Goal: Transaction & Acquisition: Register for event/course

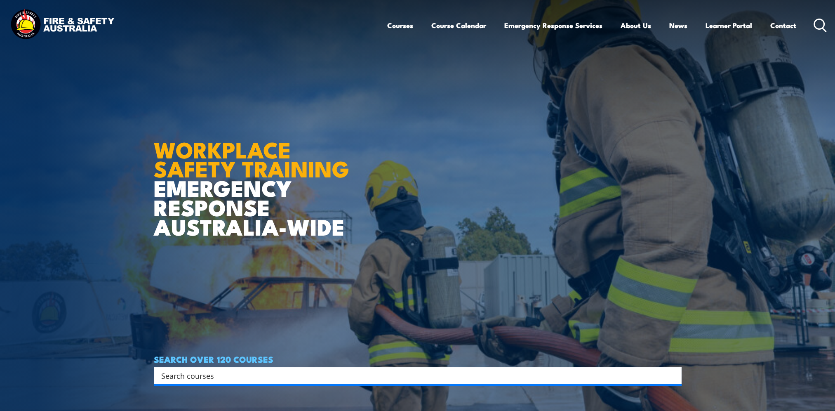
click at [89, 207] on img at bounding box center [417, 205] width 835 height 411
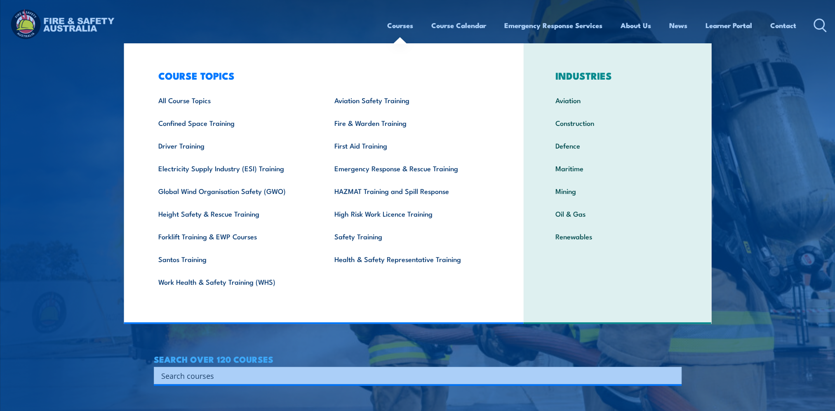
click at [399, 28] on link "Courses" at bounding box center [400, 25] width 26 height 22
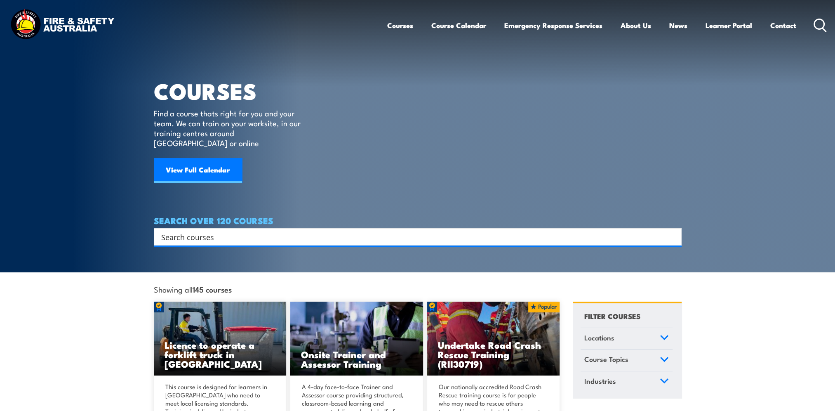
click at [203, 231] on input "Search input" at bounding box center [412, 237] width 502 height 12
type input "fire extinguisher"
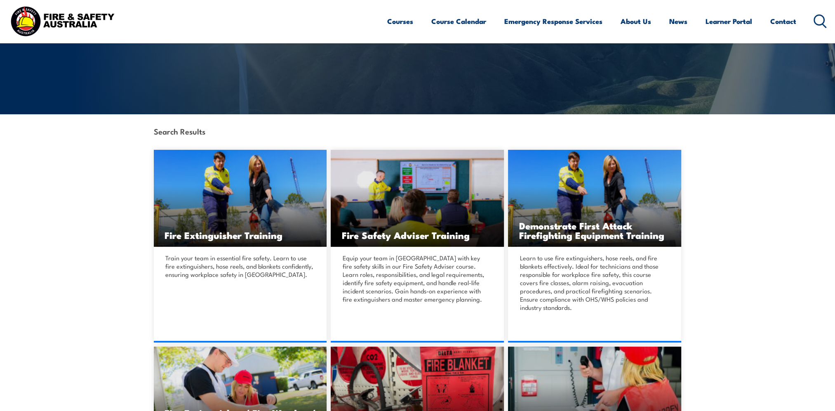
scroll to position [124, 0]
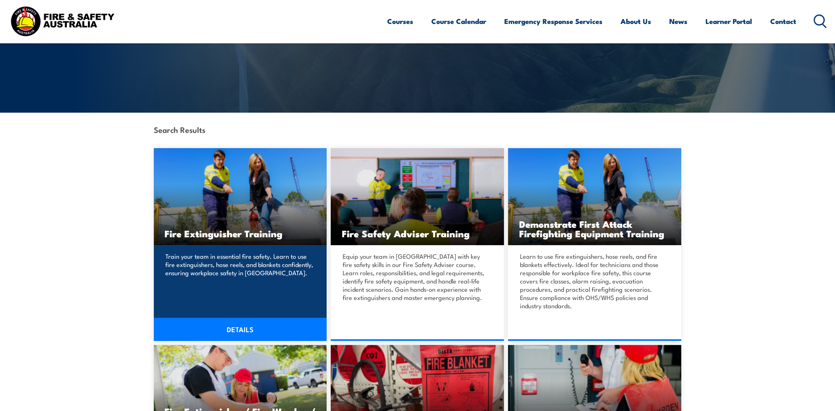
click at [246, 332] on link "DETAILS" at bounding box center [240, 329] width 173 height 23
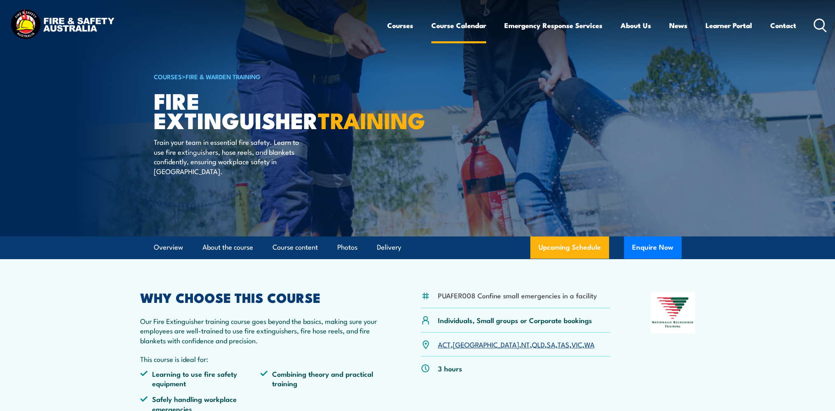
click at [462, 25] on link "Course Calendar" at bounding box center [458, 25] width 55 height 22
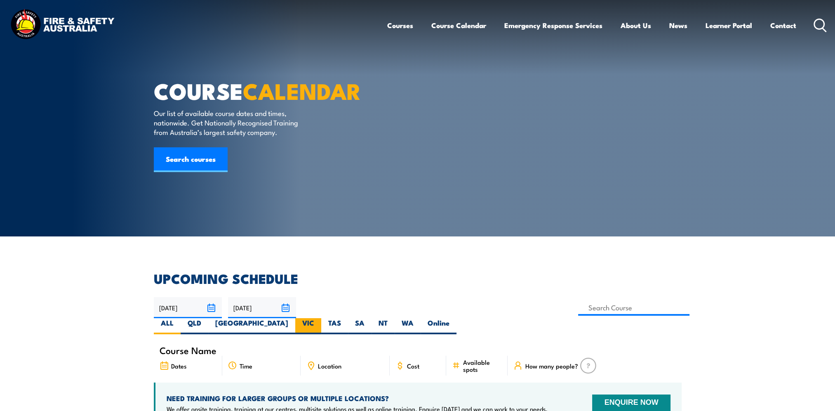
click at [321, 318] on label "VIC" at bounding box center [308, 326] width 26 height 16
click at [320, 318] on input "VIC" at bounding box center [316, 320] width 5 height 5
radio input "true"
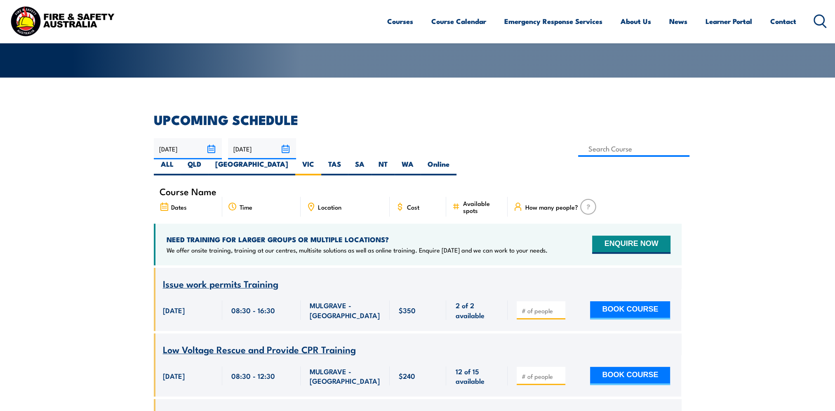
scroll to position [148, 0]
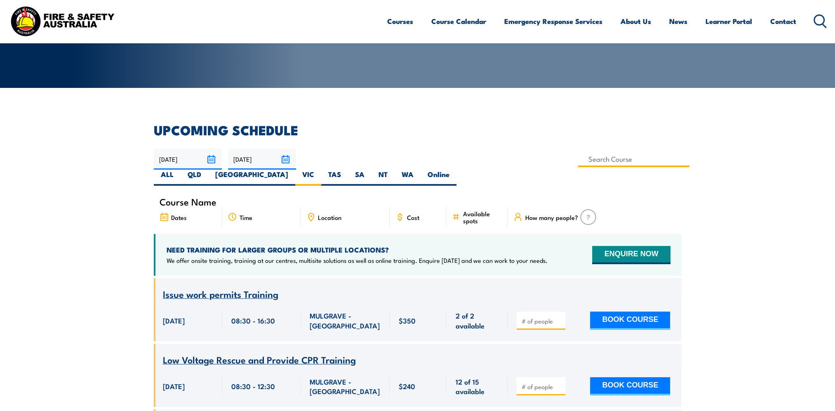
click at [578, 158] on input at bounding box center [634, 159] width 112 height 16
type input "Fire Extinguisher Training"
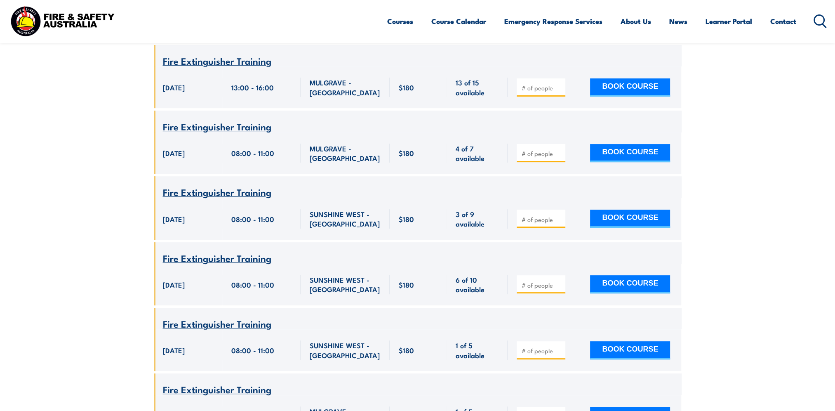
scroll to position [396, 0]
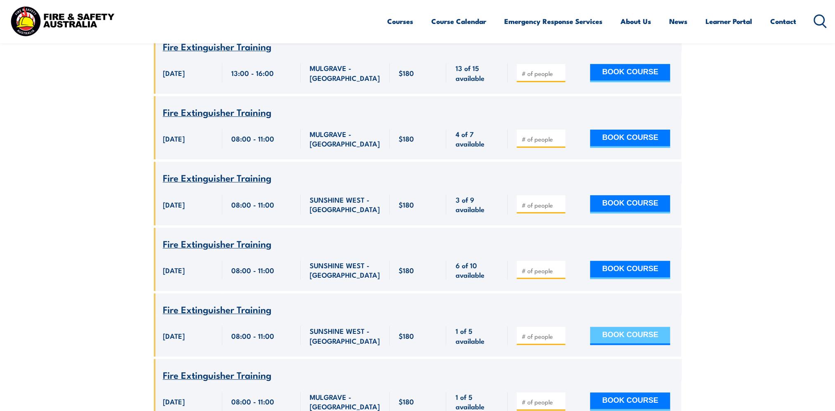
click at [620, 327] on button "BOOK COURSE" at bounding box center [630, 336] width 80 height 18
type input "1"
click at [556, 332] on input "1" at bounding box center [541, 336] width 41 height 8
click at [617, 327] on button "BOOK COURSE" at bounding box center [630, 336] width 80 height 18
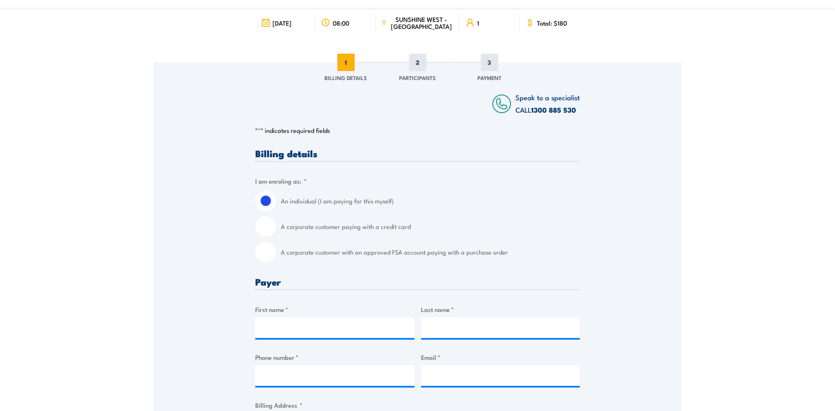
scroll to position [82, 0]
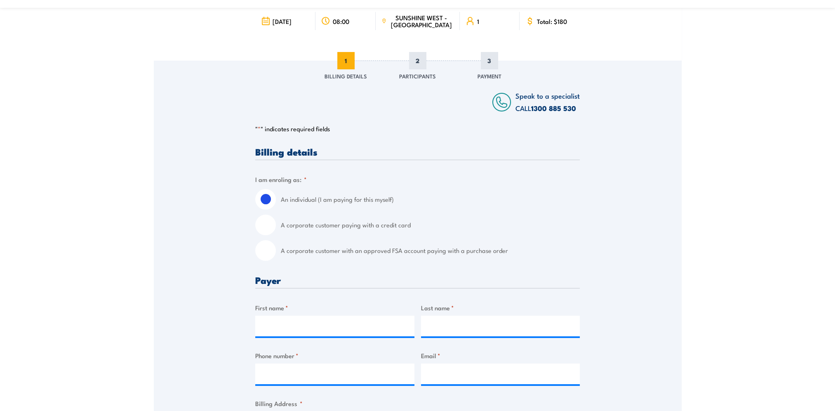
click at [267, 253] on input "A corporate customer with an approved FSA account paying with a purchase order" at bounding box center [265, 250] width 21 height 21
radio input "true"
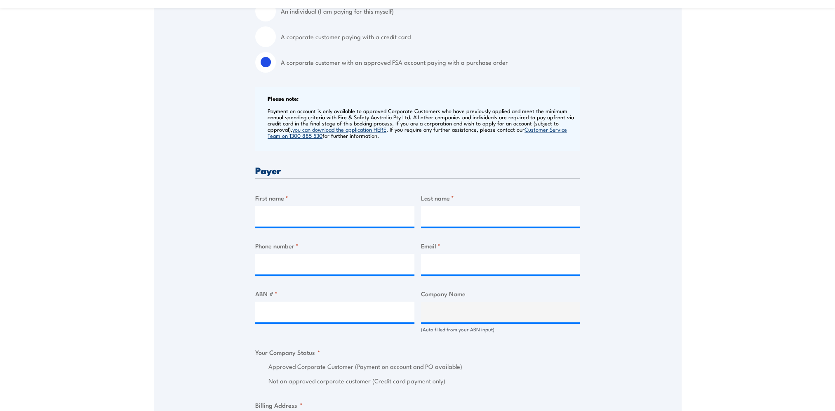
scroll to position [289, 0]
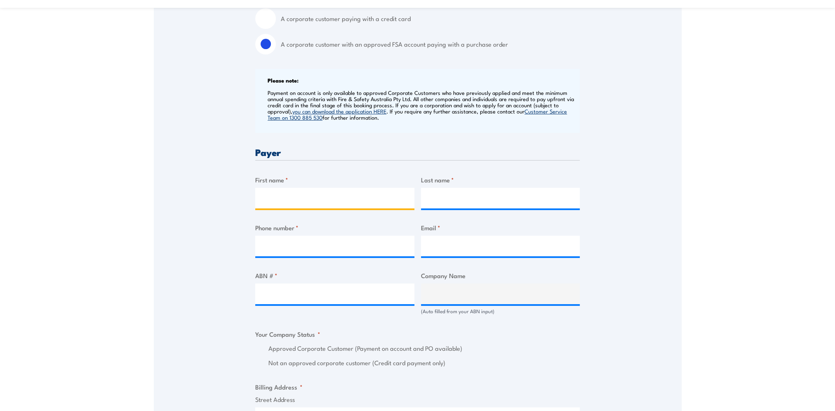
click at [277, 201] on input "First name *" at bounding box center [334, 198] width 159 height 21
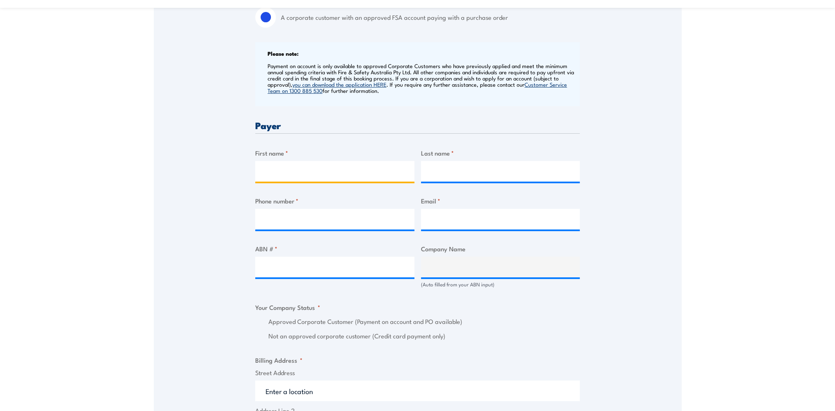
scroll to position [330, 0]
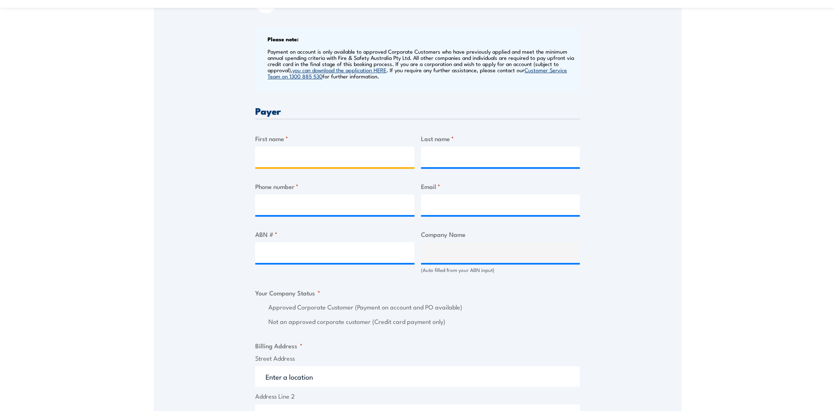
click at [271, 155] on input "First name *" at bounding box center [334, 156] width 159 height 21
type input "Lisa"
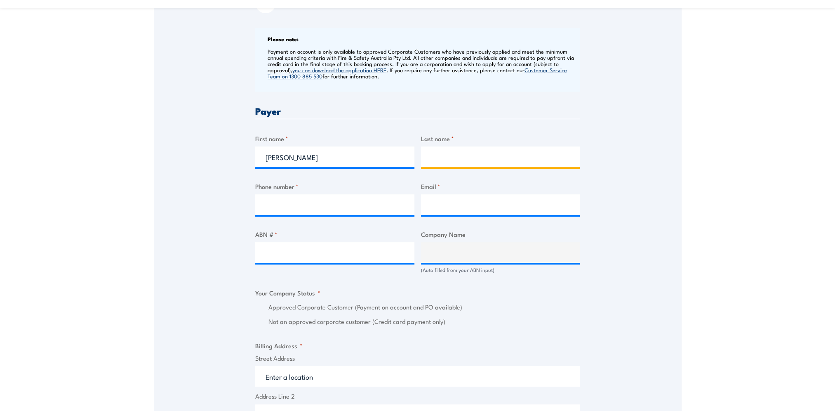
type input "Nicholson"
type input "0415944078"
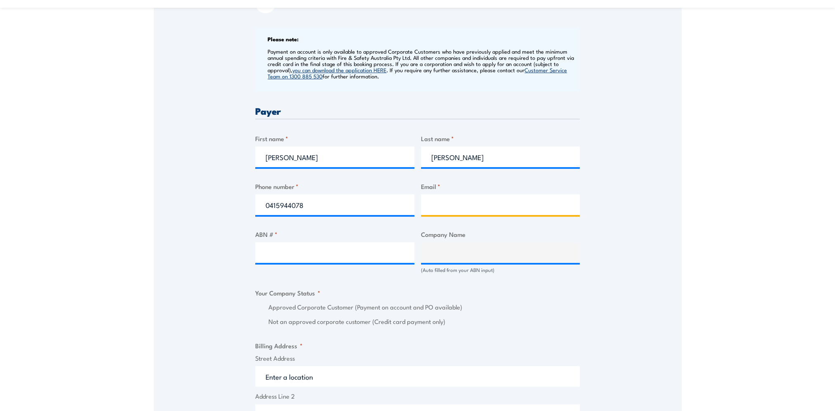
type input "lisa.nicholson@bunnings.com.au"
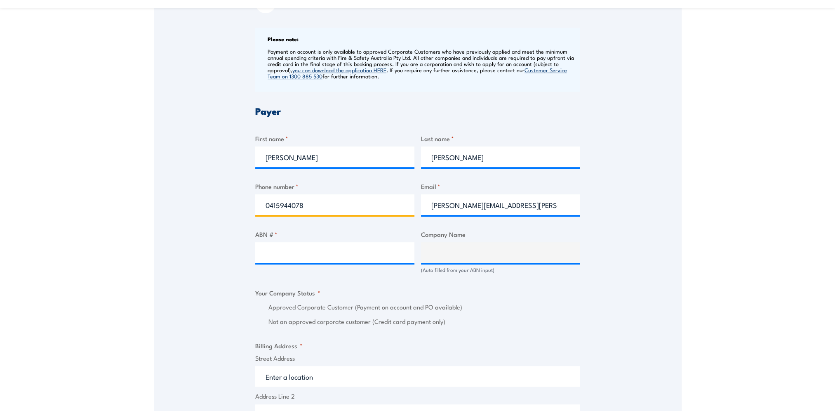
click at [316, 202] on input "0415944078" at bounding box center [334, 204] width 159 height 21
type input "0"
type input "0383470300"
click at [231, 207] on div "Speak to a specialist CALL 1300 885 530 CALL 1300 885 530 " * " indicates requi…" at bounding box center [418, 268] width 528 height 910
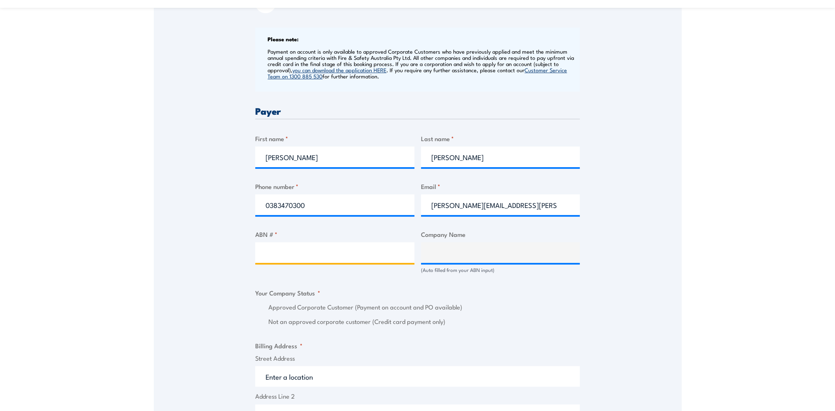
click at [273, 255] on input "ABN # *" at bounding box center [334, 252] width 159 height 21
type input "26008672179"
type input "BUNNINGS GROUP LIMITED"
radio input "true"
type input "26008672179"
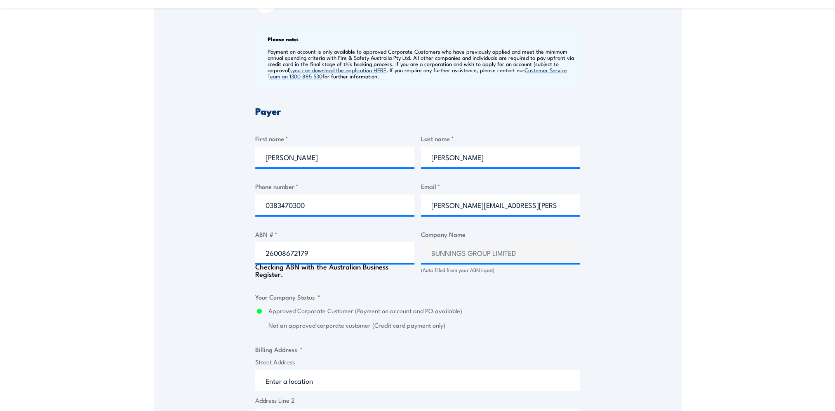
click at [192, 311] on div "Speak to a specialist CALL 1300 885 530 CALL 1300 885 530 " * " indicates requi…" at bounding box center [418, 270] width 528 height 914
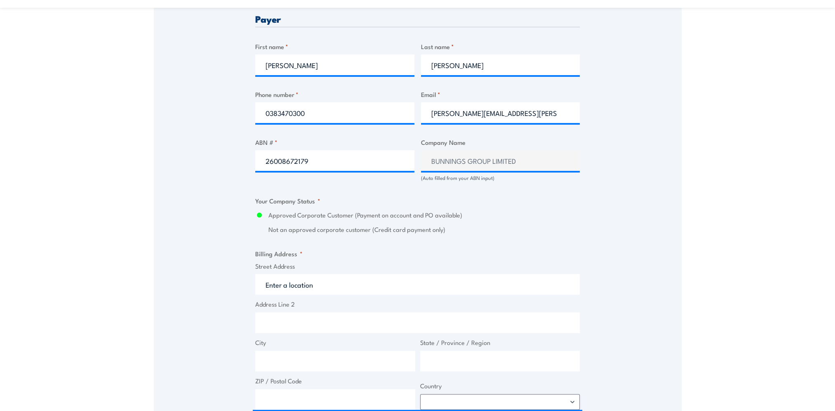
scroll to position [454, 0]
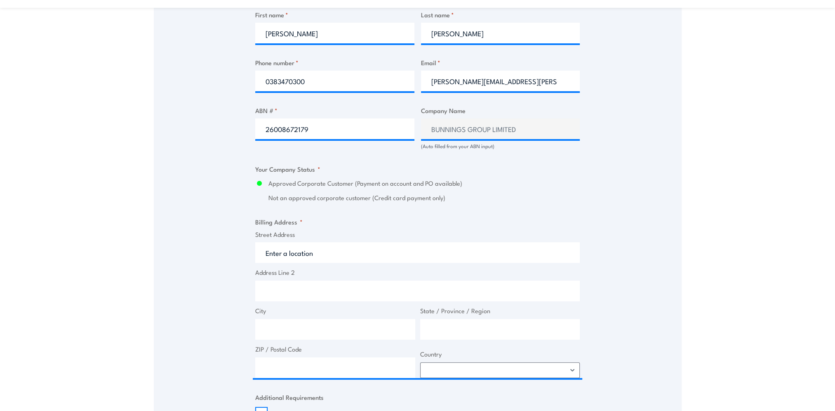
click at [313, 263] on div "Street Address Address Line 2 City State / Province / Region ZIP / Postal Code …" at bounding box center [418, 304] width 330 height 148
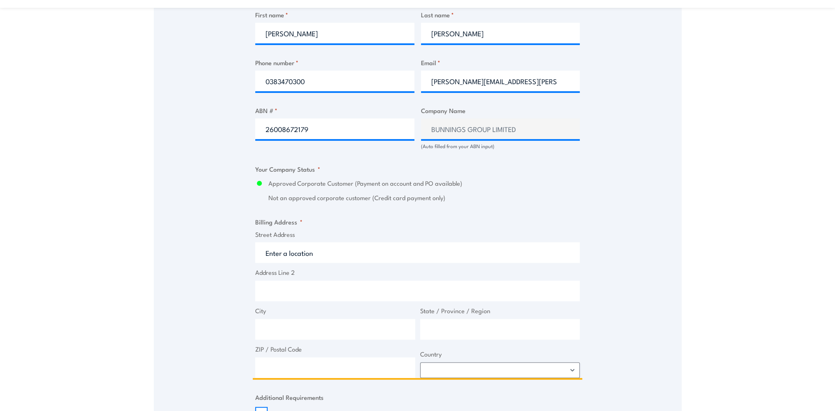
click at [313, 251] on input "Street Address" at bounding box center [417, 252] width 325 height 21
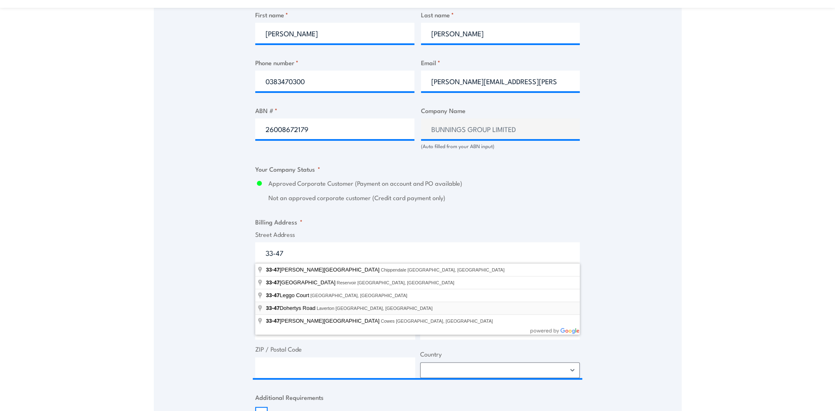
type input "33-47 Dohertys Road, Laverton North VIC, Australia"
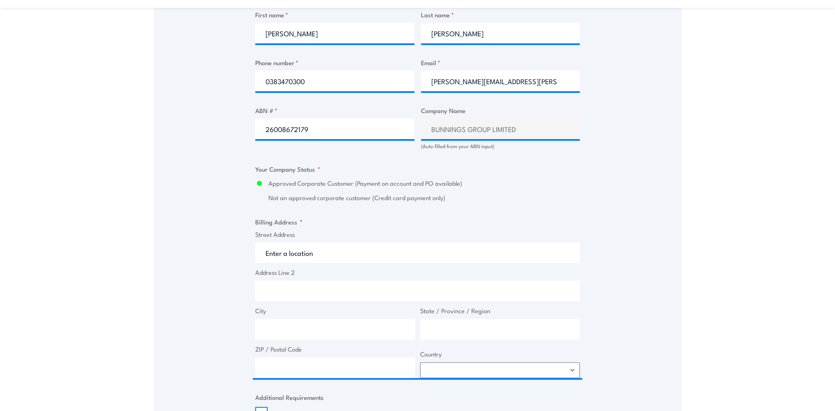
type input "33-47 Dohertys Rd"
type input "Laverton North"
type input "Victoria"
type input "3026"
select select "Australia"
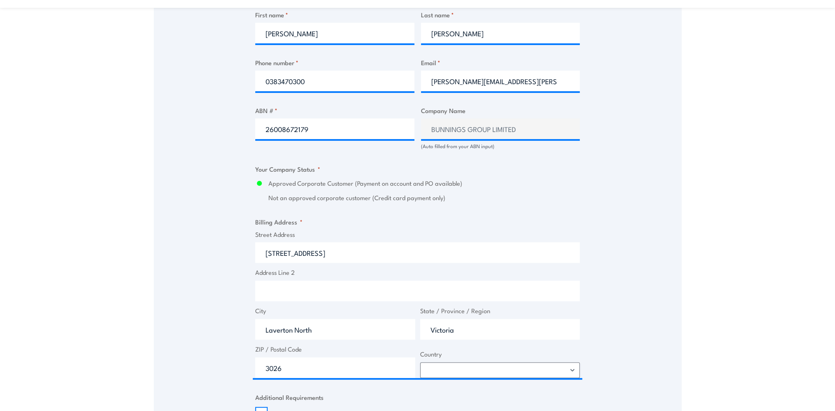
click at [190, 283] on div "Speak to a specialist CALL 1300 885 530 CALL 1300 885 530 " * " indicates requi…" at bounding box center [418, 144] width 528 height 910
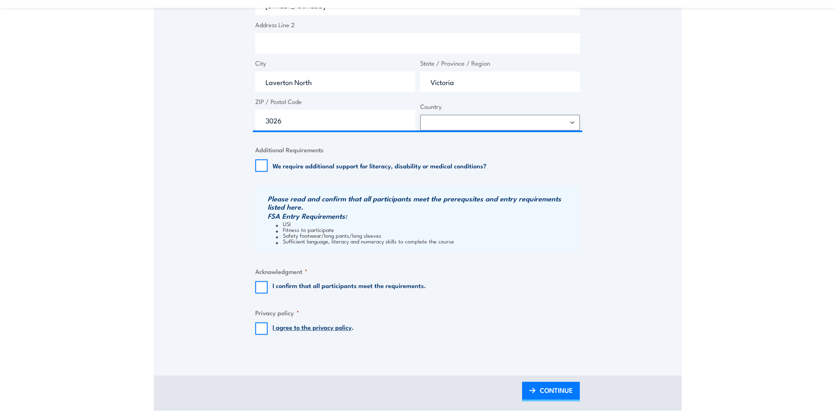
scroll to position [742, 0]
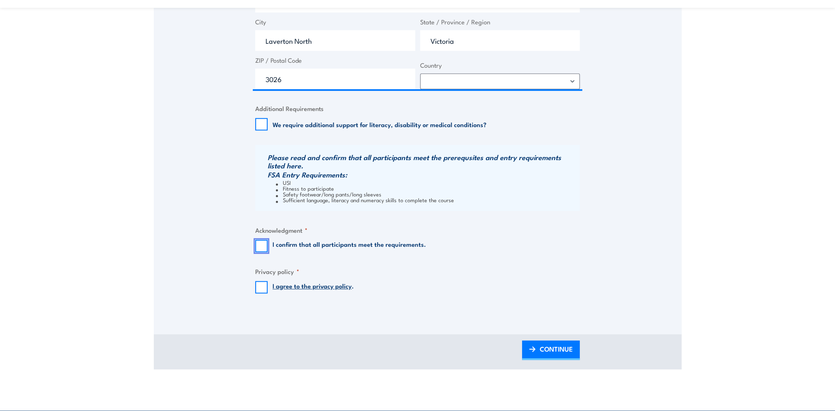
click at [262, 249] on input "I confirm that all participants meet the requirements." at bounding box center [261, 246] width 12 height 12
checkbox input "true"
click at [261, 288] on input "I agree to the privacy policy ." at bounding box center [261, 287] width 12 height 12
checkbox input "true"
click at [563, 348] on span "CONTINUE" at bounding box center [556, 349] width 33 height 22
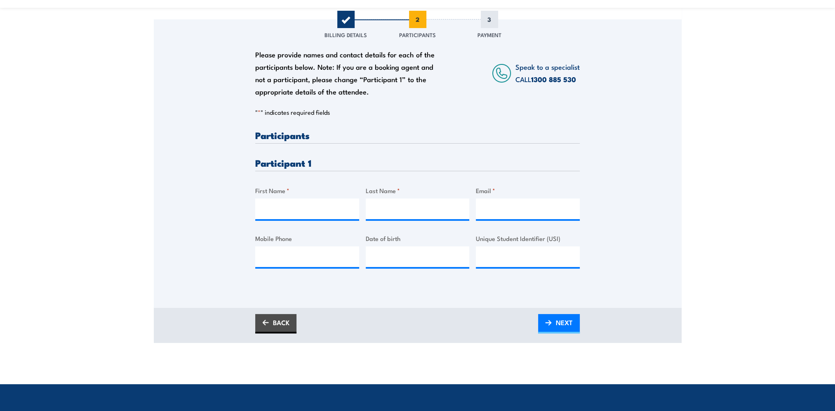
scroll to position [165, 0]
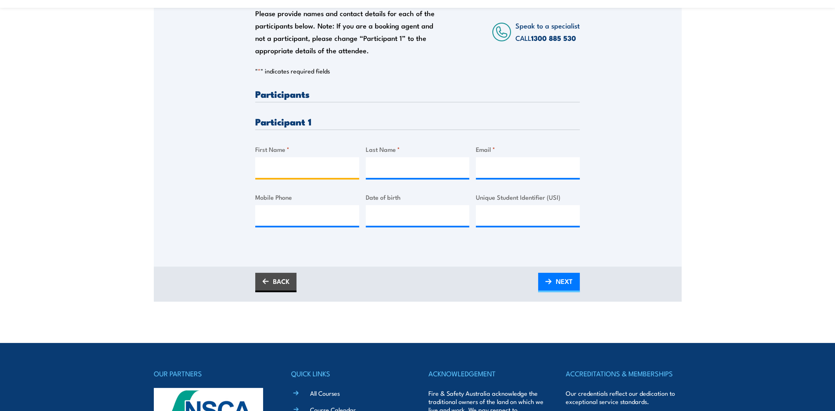
click at [273, 167] on input "First Name *" at bounding box center [307, 167] width 104 height 21
type input "Thomas"
type input "Wood"
click at [492, 164] on input "Email *" at bounding box center [528, 167] width 104 height 21
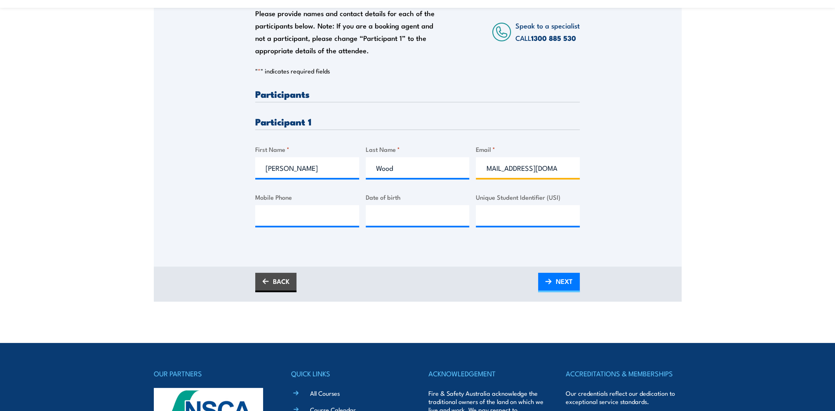
type input "twood@bunnings.com.au"
click at [284, 215] on input "Mobile Phone" at bounding box center [307, 215] width 104 height 21
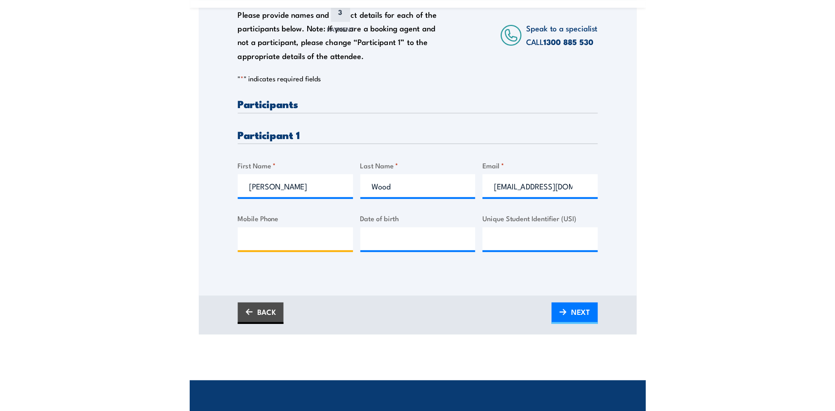
scroll to position [165, 0]
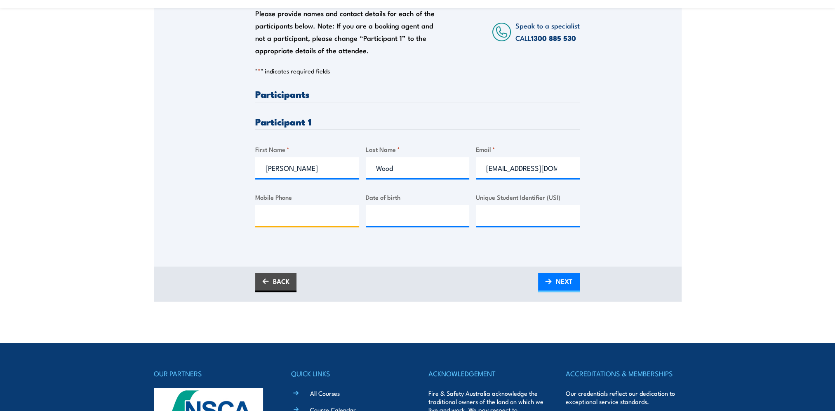
click at [277, 217] on input "Mobile Phone" at bounding box center [307, 215] width 104 height 21
click at [318, 210] on input "Mobile Phone" at bounding box center [307, 215] width 104 height 21
paste input "0468 401 170"
type input "0468 401 170"
type input "__/__/____"
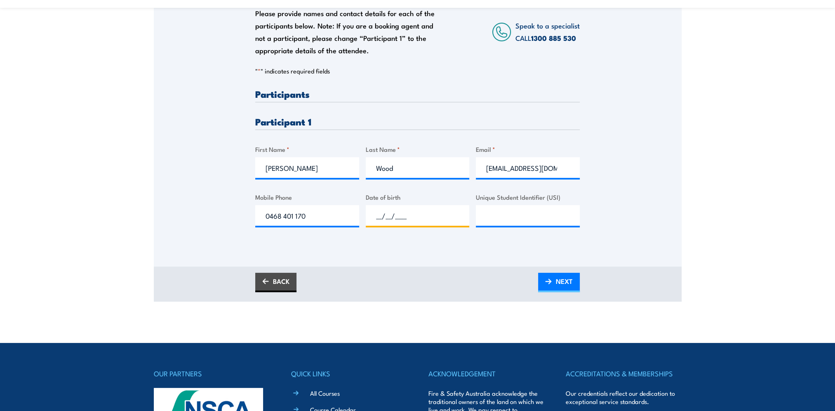
click at [379, 218] on input "__/__/____" at bounding box center [418, 215] width 104 height 21
click at [392, 211] on input "__/__/____" at bounding box center [418, 215] width 104 height 21
click at [377, 218] on input "__/__/____" at bounding box center [418, 215] width 104 height 21
type input "15/01/1992"
click at [556, 285] on span "NEXT" at bounding box center [564, 281] width 17 height 22
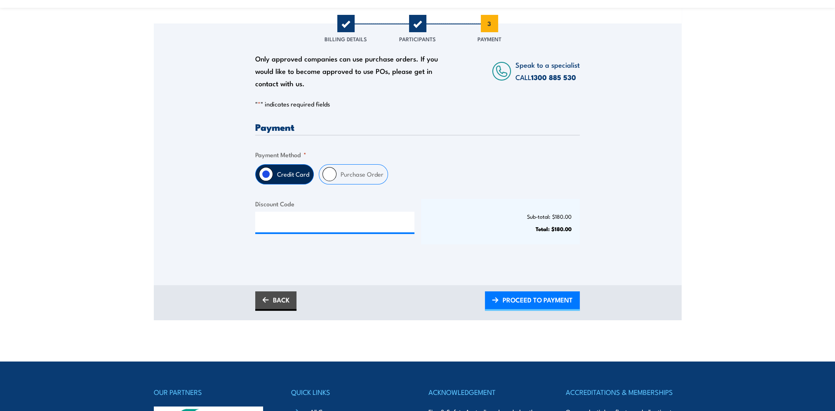
scroll to position [124, 0]
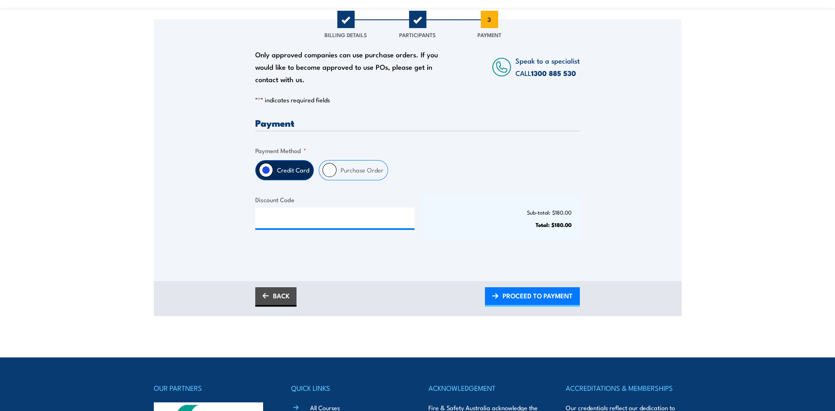
click at [332, 170] on input "Purchase Order" at bounding box center [330, 170] width 14 height 14
radio input "true"
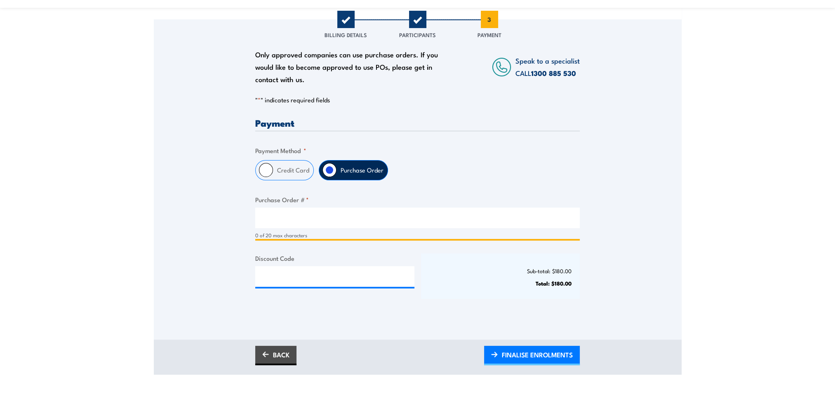
click at [282, 217] on input "Purchase Order # *" at bounding box center [417, 217] width 325 height 21
type input "656554"
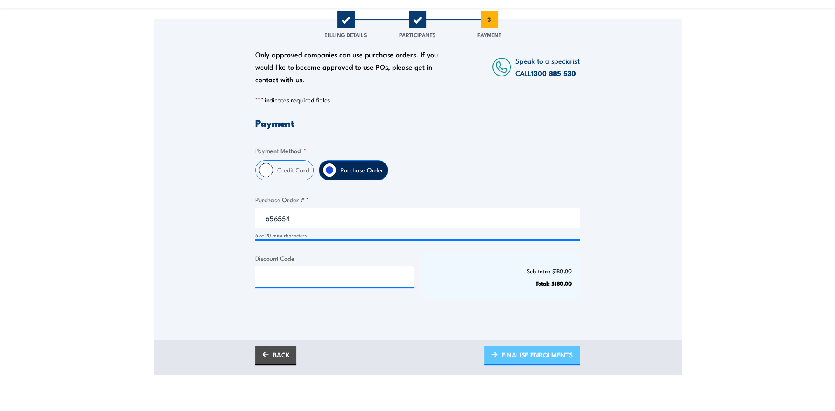
click at [518, 353] on span "FINALISE ENROLMENTS" at bounding box center [537, 355] width 71 height 22
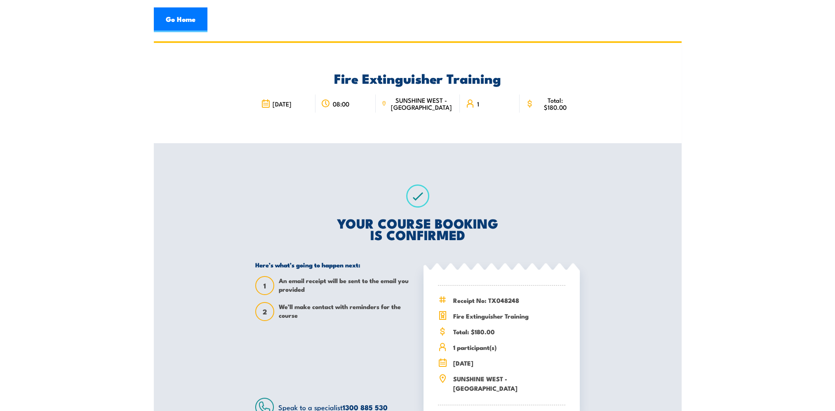
click at [238, 229] on div "Fire Extinguisher Training [DATE] 08:00 1" at bounding box center [418, 249] width 528 height 416
click at [555, 186] on div "YOUR COURSE BOOKING IS CONFIRMED Here’s what’s going to happen next: 1 An email…" at bounding box center [417, 300] width 344 height 314
